Goal: Task Accomplishment & Management: Use online tool/utility

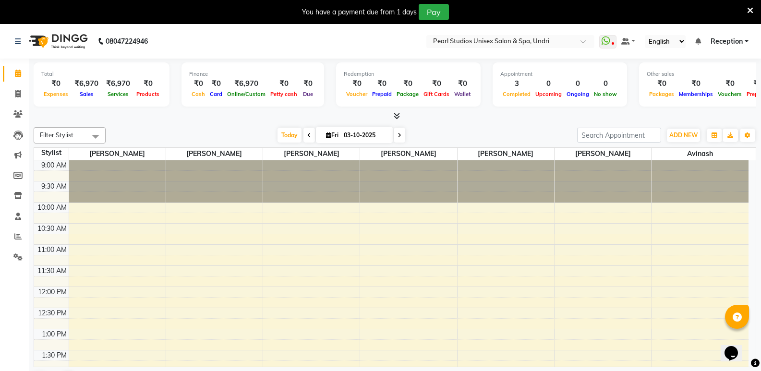
click at [748, 6] on icon at bounding box center [750, 10] width 6 height 9
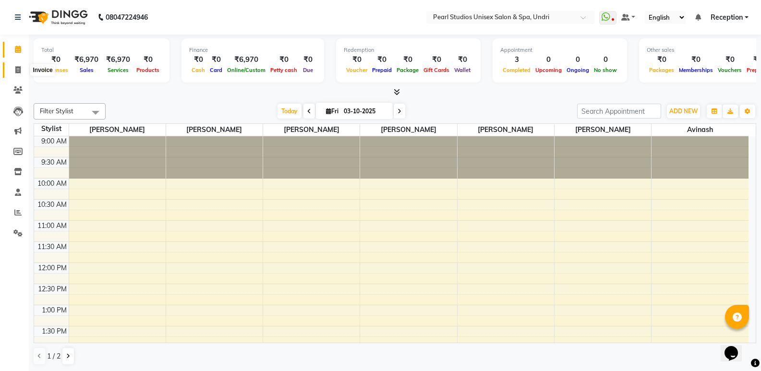
click at [17, 65] on span at bounding box center [18, 70] width 17 height 11
select select "78"
select select "service"
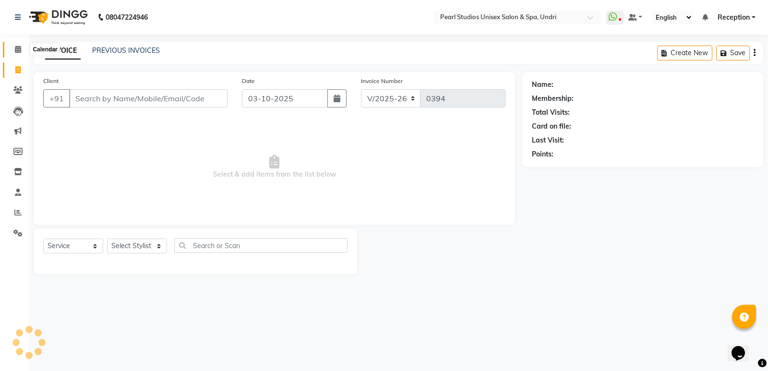
click at [18, 51] on icon at bounding box center [18, 49] width 6 height 7
